Goal: Information Seeking & Learning: Learn about a topic

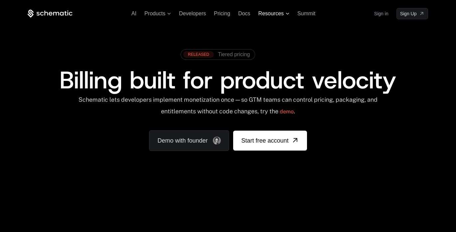
click at [288, 12] on span "Resources" at bounding box center [274, 14] width 31 height 6
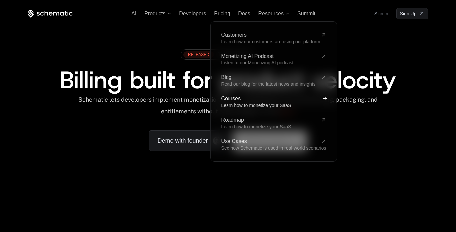
click at [239, 103] on span "Learn how to monetize your SaaS" at bounding box center [256, 105] width 70 height 5
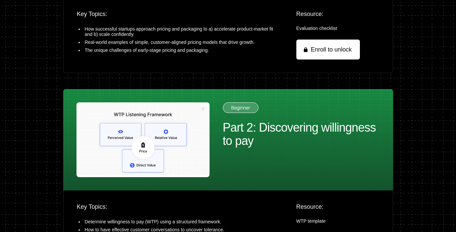
scroll to position [458, 0]
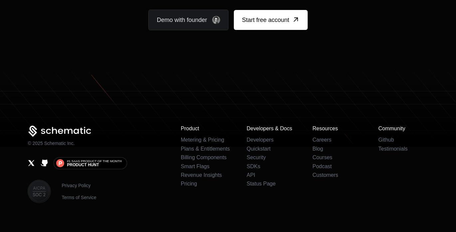
scroll to position [4129, 0]
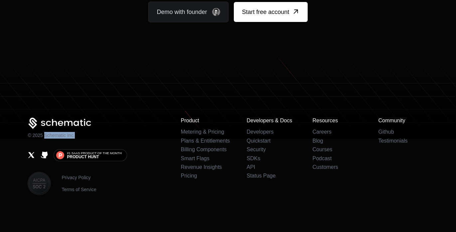
drag, startPoint x: 45, startPoint y: 135, endPoint x: 76, endPoint y: 135, distance: 31.6
click at [76, 135] on div "© 2025 Schematic Inc." at bounding box center [99, 128] width 142 height 21
copy p "Schematic Inc."
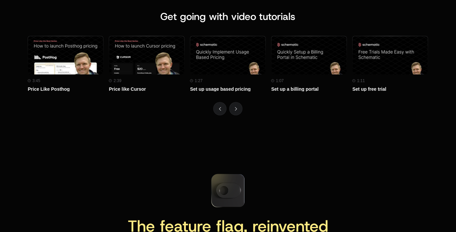
scroll to position [3006, 0]
